Goal: Task Accomplishment & Management: Manage account settings

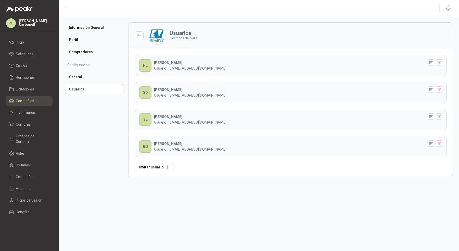
click at [30, 100] on span "Compañías" at bounding box center [25, 101] width 18 height 6
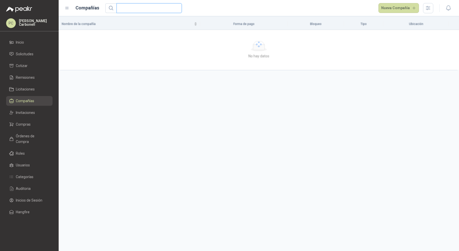
click at [139, 8] on input "text" at bounding box center [147, 8] width 55 height 9
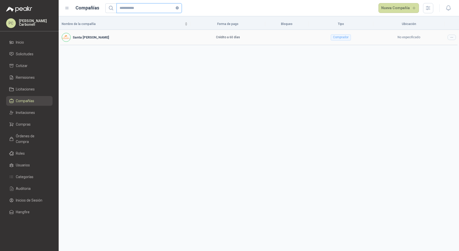
type input "**********"
click at [452, 37] on icon at bounding box center [452, 37] width 4 height 4
click at [444, 46] on span "Editar compañía" at bounding box center [439, 46] width 26 height 6
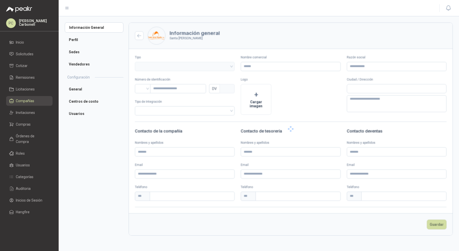
type input "**********"
type input "*********"
type input "*"
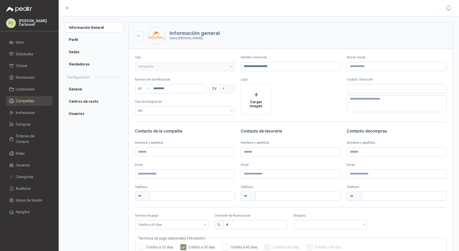
click at [107, 107] on ul "General Centros de costo Usuarios" at bounding box center [94, 101] width 59 height 35
click at [107, 112] on li "Usuarios" at bounding box center [94, 114] width 59 height 10
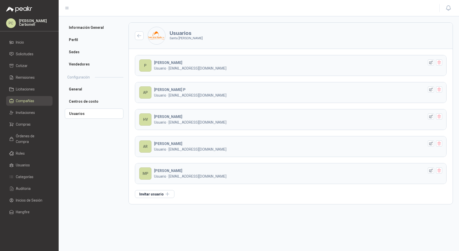
click at [213, 94] on p "Usuario · [EMAIL_ADDRESS][DOMAIN_NAME]" at bounding box center [289, 96] width 270 height 6
drag, startPoint x: 168, startPoint y: 97, endPoint x: 242, endPoint y: 95, distance: 73.7
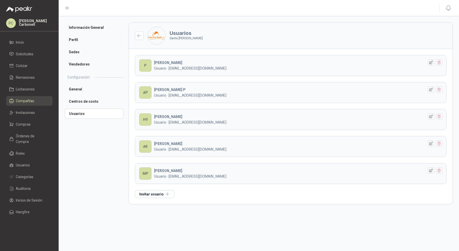
click at [242, 95] on p "Usuario · [EMAIL_ADDRESS][DOMAIN_NAME]" at bounding box center [289, 96] width 270 height 6
copy p "[EMAIL_ADDRESS][DOMAIN_NAME]"
click at [154, 191] on button "Invitar usuario" at bounding box center [155, 194] width 40 height 8
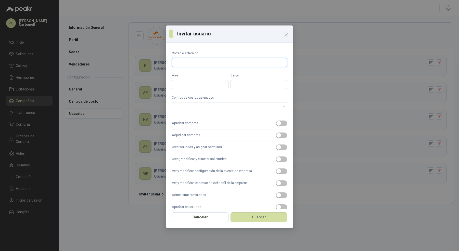
click at [203, 65] on input "Correo electrónico" at bounding box center [229, 62] width 115 height 9
type input "**********"
click at [208, 88] on input "Área" at bounding box center [200, 84] width 57 height 9
type input "*****"
click at [208, 109] on div at bounding box center [229, 106] width 115 height 8
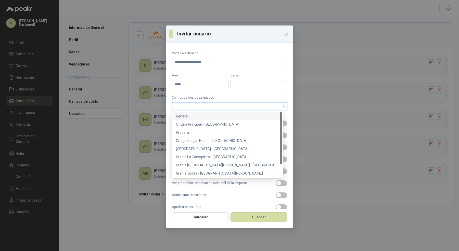
click at [208, 119] on div "General" at bounding box center [227, 116] width 109 height 8
click at [208, 124] on div "Oficina Principal - [GEOGRAPHIC_DATA]" at bounding box center [227, 125] width 103 height 6
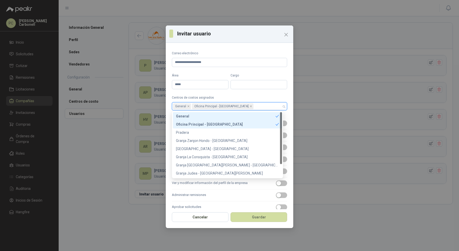
click at [207, 133] on div "Pradera" at bounding box center [227, 133] width 103 height 6
click at [207, 141] on div "Granja Zanjon Hondo - [GEOGRAPHIC_DATA]" at bounding box center [227, 141] width 103 height 6
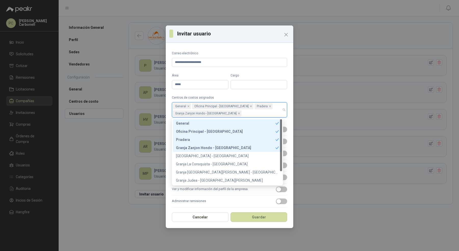
click at [207, 148] on div "Granja Zanjon Hondo - [GEOGRAPHIC_DATA]" at bounding box center [225, 148] width 99 height 6
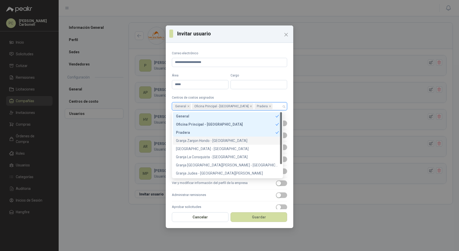
click at [208, 140] on div "Granja Zanjon Hondo - [GEOGRAPHIC_DATA]" at bounding box center [227, 141] width 103 height 6
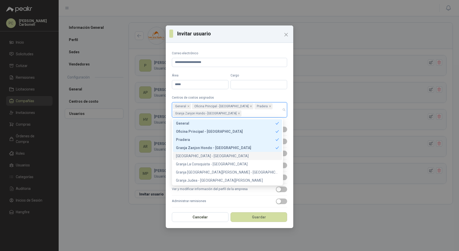
click at [207, 155] on div "[GEOGRAPHIC_DATA] - [GEOGRAPHIC_DATA]" at bounding box center [227, 156] width 103 height 6
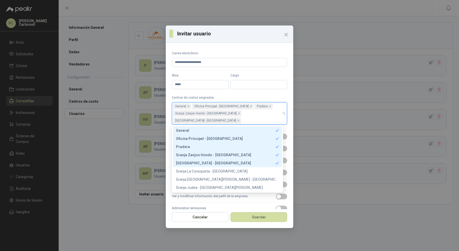
click at [206, 171] on div "Granja La Consquista - [GEOGRAPHIC_DATA]" at bounding box center [227, 172] width 103 height 6
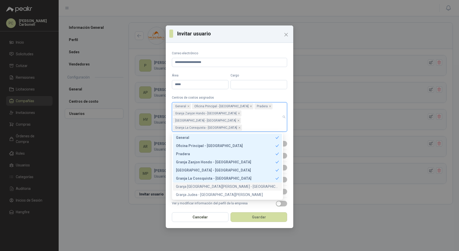
click at [206, 187] on div "Granja [GEOGRAPHIC_DATA][PERSON_NAME] - [GEOGRAPHIC_DATA][PERSON_NAME]" at bounding box center [227, 187] width 103 height 6
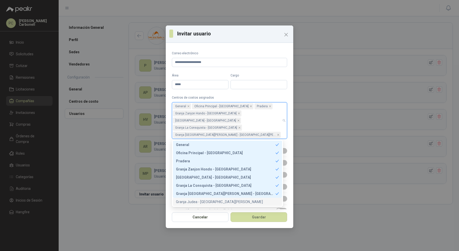
click at [207, 201] on div "Granja Judea - [GEOGRAPHIC_DATA][PERSON_NAME]" at bounding box center [227, 202] width 103 height 6
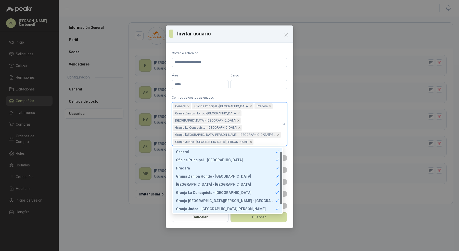
scroll to position [16, 0]
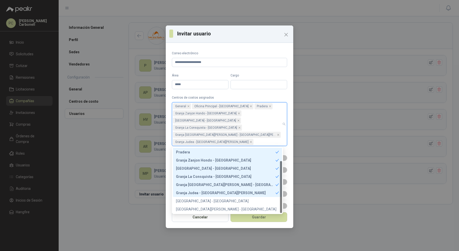
click at [207, 201] on div "[GEOGRAPHIC_DATA] - [GEOGRAPHIC_DATA]" at bounding box center [227, 201] width 103 height 6
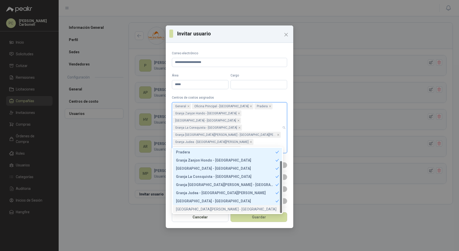
click at [207, 214] on div "f228f3c0-f55b-463e-90c0-b2a701125d14 e51421be-971a-4e37-a250-b2a701127b02 [GEOG…" at bounding box center [227, 180] width 111 height 67
click at [209, 208] on div "[GEOGRAPHIC_DATA][PERSON_NAME] - [GEOGRAPHIC_DATA]" at bounding box center [227, 210] width 103 height 6
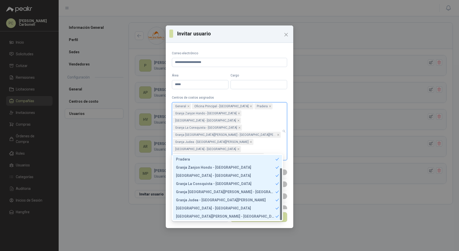
scroll to position [0, 0]
click at [249, 97] on label "Centros de costos asignados" at bounding box center [229, 97] width 115 height 5
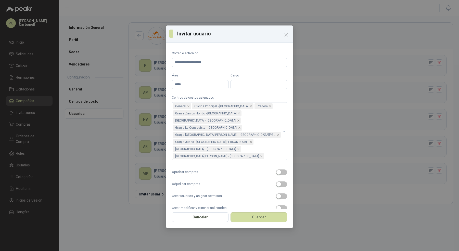
click at [259, 167] on label "Aprobar compras" at bounding box center [229, 173] width 115 height 12
click at [276, 170] on button "Aprobar compras" at bounding box center [281, 173] width 11 height 6
click at [257, 179] on label "Adjudicar compras" at bounding box center [229, 185] width 115 height 12
click at [276, 182] on button "Adjudicar compras" at bounding box center [281, 185] width 11 height 6
click at [257, 191] on label "Crear usuarios y asignar permisos" at bounding box center [229, 197] width 115 height 12
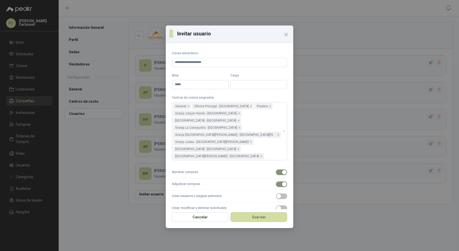
click at [276, 194] on button "Crear usuarios y asignar permisos" at bounding box center [281, 197] width 11 height 6
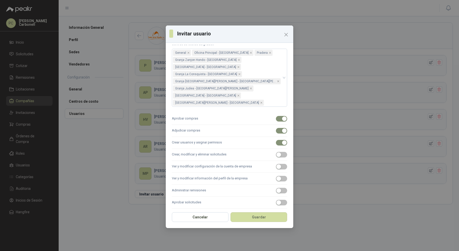
scroll to position [69, 0]
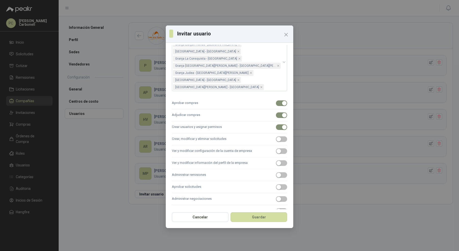
click at [255, 133] on label "Crear, modificar y eliminar solicitudes" at bounding box center [229, 139] width 115 height 12
click at [276, 136] on button "Crear, modificar y eliminar solicitudes" at bounding box center [281, 139] width 11 height 6
click at [255, 145] on label "Ver y modificar configuración de la cuenta de empresa" at bounding box center [229, 151] width 115 height 12
click at [276, 148] on button "Ver y modificar configuración de la cuenta de empresa" at bounding box center [281, 151] width 11 height 6
click at [255, 159] on label "Ver y modificar información del perfil de la empresa" at bounding box center [229, 163] width 115 height 12
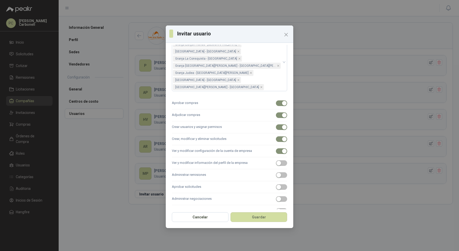
click at [276, 160] on button "Ver y modificar información del perfil de la empresa" at bounding box center [281, 163] width 11 height 6
click at [255, 169] on label "Administrar remisiones" at bounding box center [229, 175] width 115 height 12
click at [276, 172] on button "Administrar remisiones" at bounding box center [281, 175] width 11 height 6
click at [255, 181] on label "Aprobar solicitudes" at bounding box center [229, 187] width 115 height 12
click at [276, 184] on button "Aprobar solicitudes" at bounding box center [281, 187] width 11 height 6
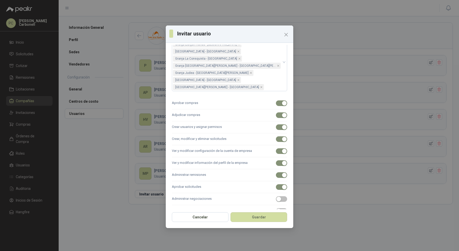
click at [255, 182] on label "Aprobar solicitudes" at bounding box center [229, 187] width 115 height 12
click at [276, 184] on button "Aprobar solicitudes" at bounding box center [281, 187] width 11 height 6
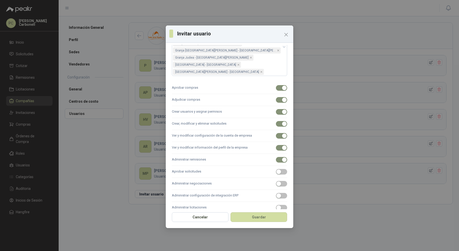
click at [253, 166] on label "Aprobar solicitudes" at bounding box center [229, 172] width 115 height 12
click at [276, 169] on button "Aprobar solicitudes" at bounding box center [281, 172] width 11 height 6
click at [253, 180] on label "Administrar negociaciones" at bounding box center [229, 184] width 115 height 12
click at [276, 181] on button "Administrar negociaciones" at bounding box center [281, 184] width 11 height 6
click at [253, 190] on label "Administrar configuración de integración ERP" at bounding box center [229, 196] width 115 height 12
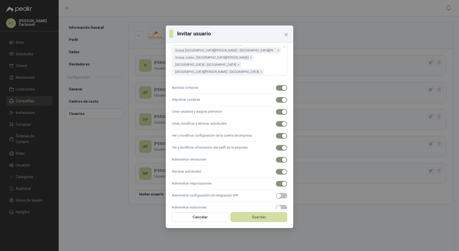
click at [276, 193] on button "Administrar configuración de integración ERP" at bounding box center [281, 196] width 11 height 6
click at [253, 202] on label "Administrar licitaciones" at bounding box center [229, 208] width 115 height 12
click at [276, 205] on button "Administrar licitaciones" at bounding box center [281, 208] width 11 height 6
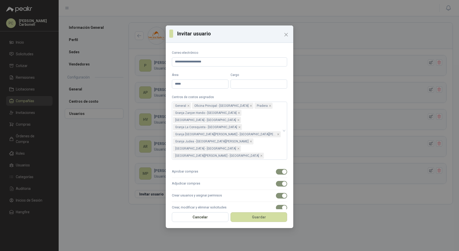
scroll to position [0, 0]
click at [262, 217] on button "Guardar" at bounding box center [259, 217] width 57 height 10
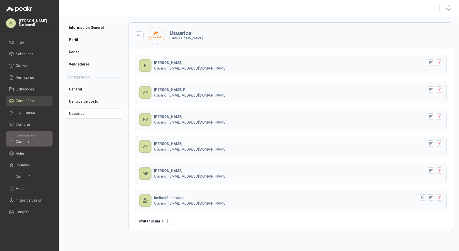
click at [23, 135] on span "Órdenes de Compra" at bounding box center [32, 138] width 32 height 11
